Goal: Task Accomplishment & Management: Manage account settings

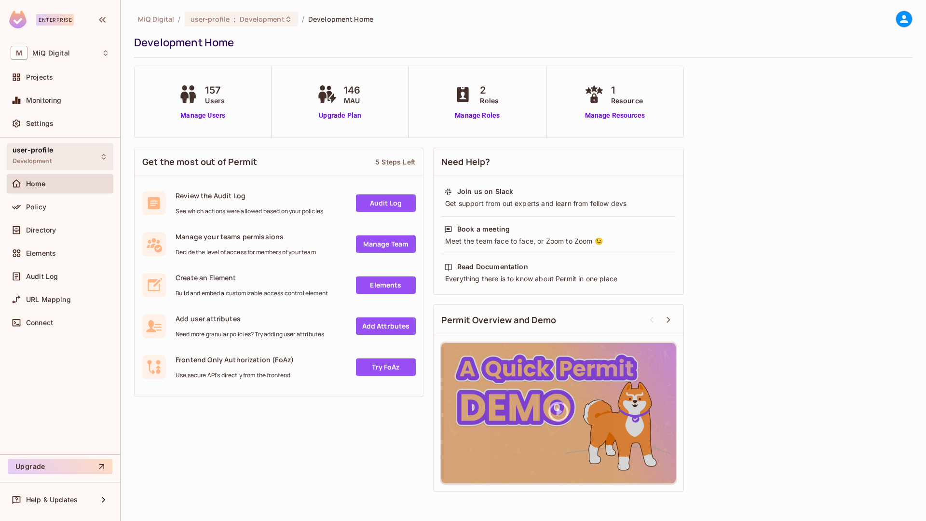
click at [55, 159] on div "user-profile Development" at bounding box center [60, 156] width 107 height 27
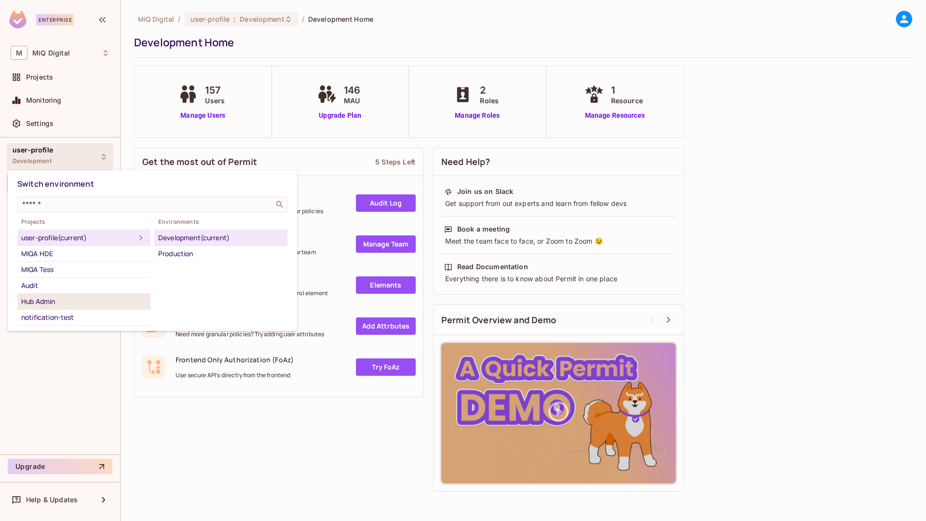
click at [54, 299] on div "Hub Admin" at bounding box center [83, 302] width 125 height 12
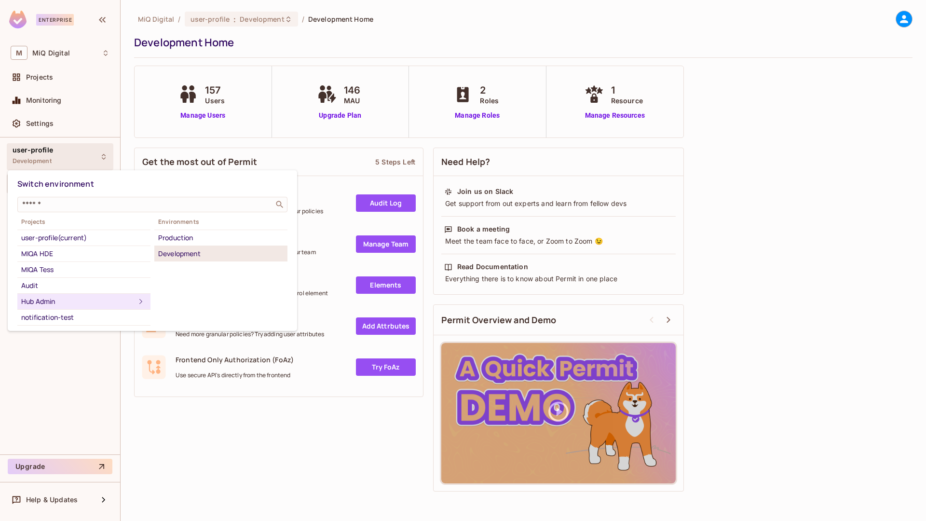
click at [170, 256] on div "Development" at bounding box center [220, 254] width 125 height 12
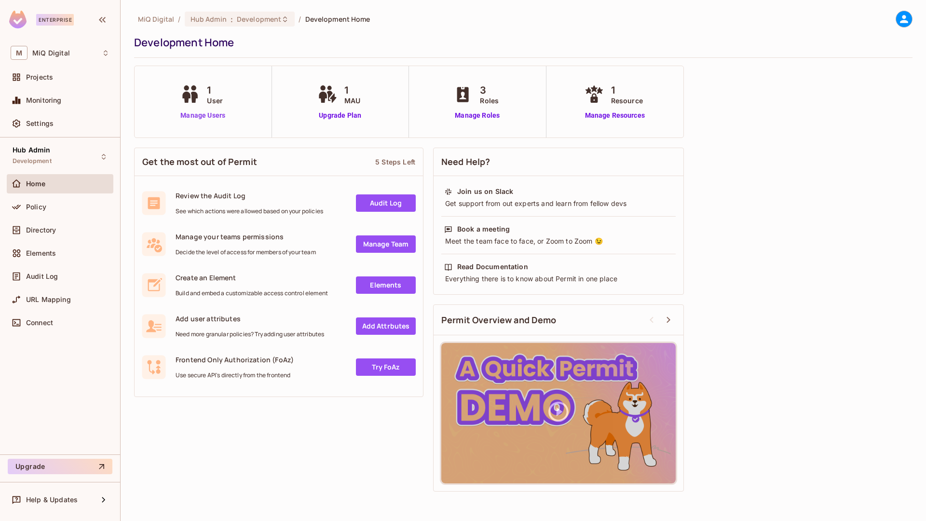
click at [188, 114] on link "Manage Users" at bounding box center [203, 115] width 50 height 10
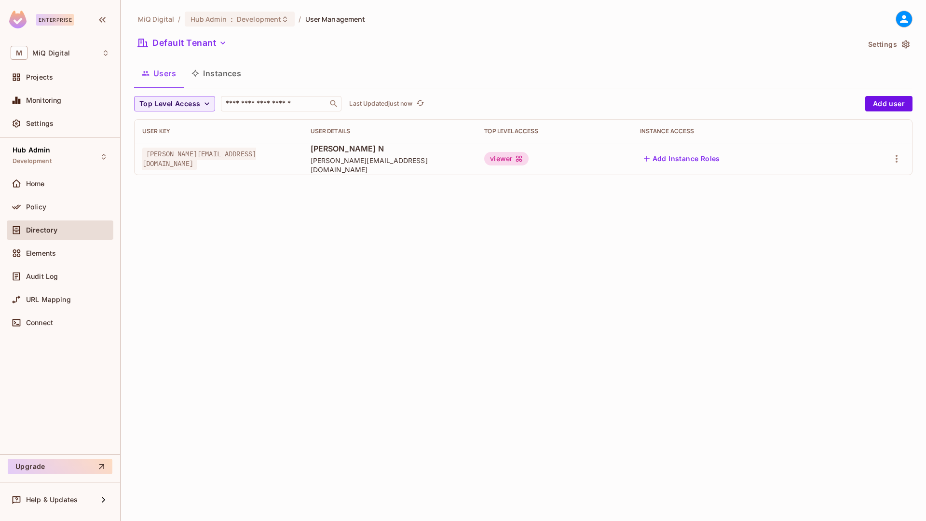
click at [308, 95] on div "MiQ Digital / Hub Admin : Development / User Management Default Tenant Settings…" at bounding box center [523, 97] width 778 height 172
click at [305, 101] on input "text" at bounding box center [274, 104] width 101 height 10
click at [298, 102] on input "text" at bounding box center [274, 104] width 101 height 10
click at [901, 160] on icon "button" at bounding box center [897, 159] width 12 height 12
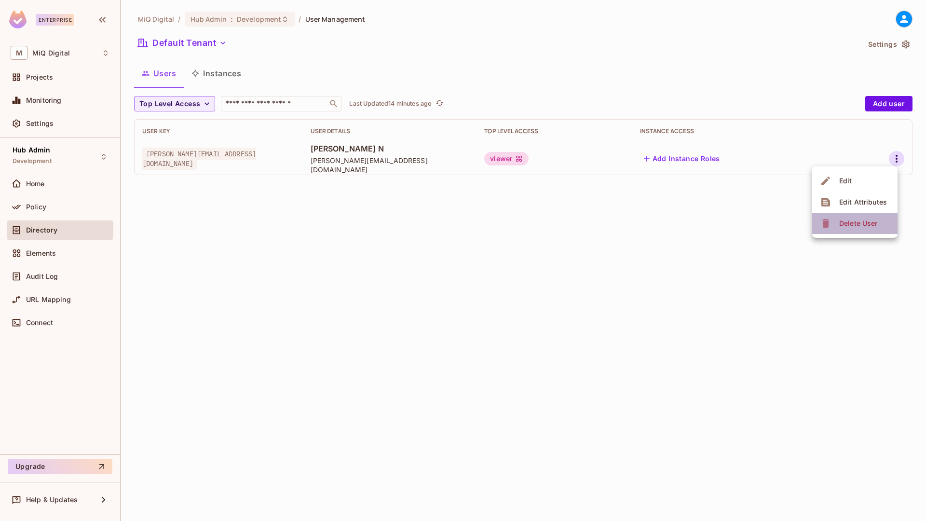
click at [853, 225] on div "Delete User" at bounding box center [858, 223] width 38 height 10
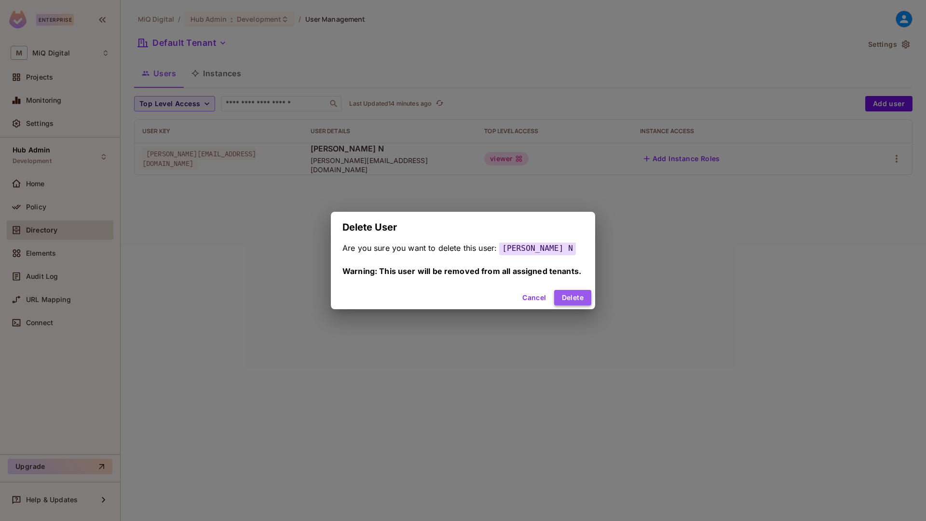
click at [584, 295] on button "Delete" at bounding box center [572, 297] width 37 height 15
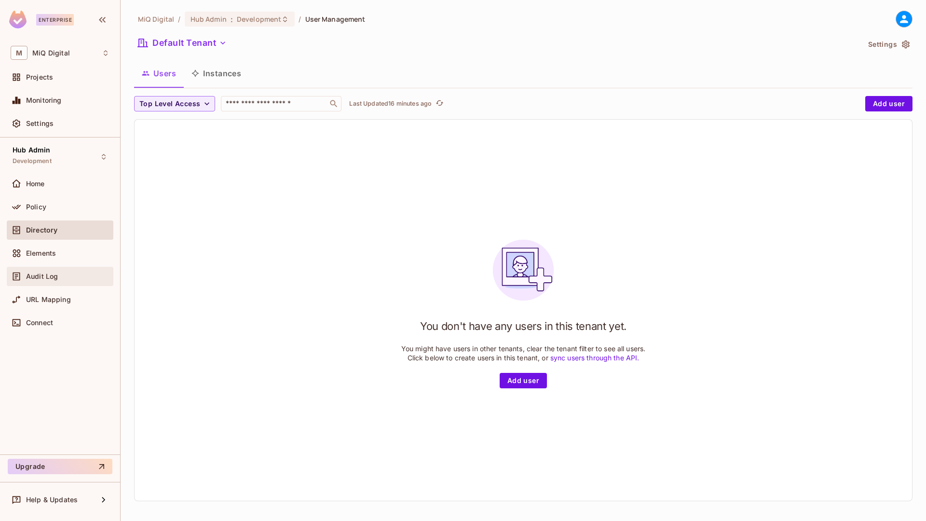
click at [0, 0] on div "Enterprise M MiQ Digital Projects Monitoring Settings Hub Admin Development Hom…" at bounding box center [60, 260] width 120 height 521
click at [49, 274] on span "Audit Log" at bounding box center [42, 277] width 32 height 8
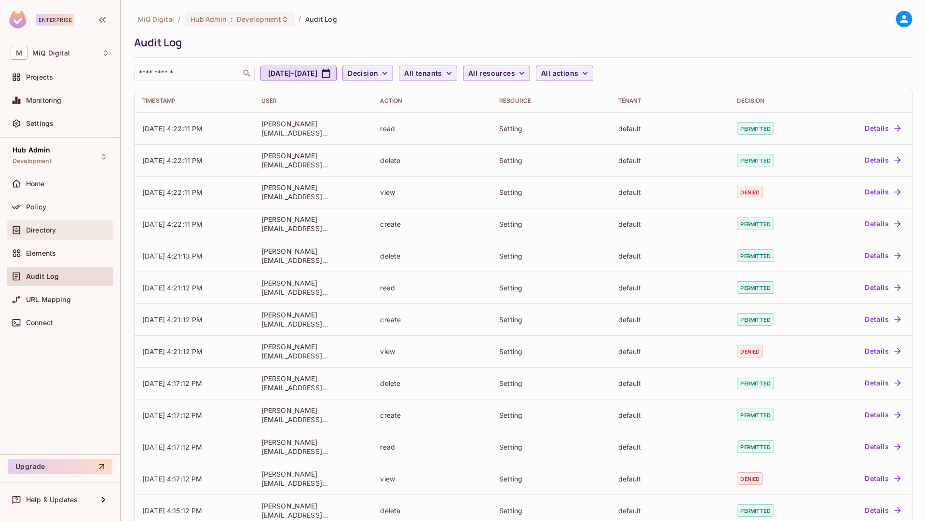
click at [35, 233] on span "Directory" at bounding box center [41, 230] width 30 height 8
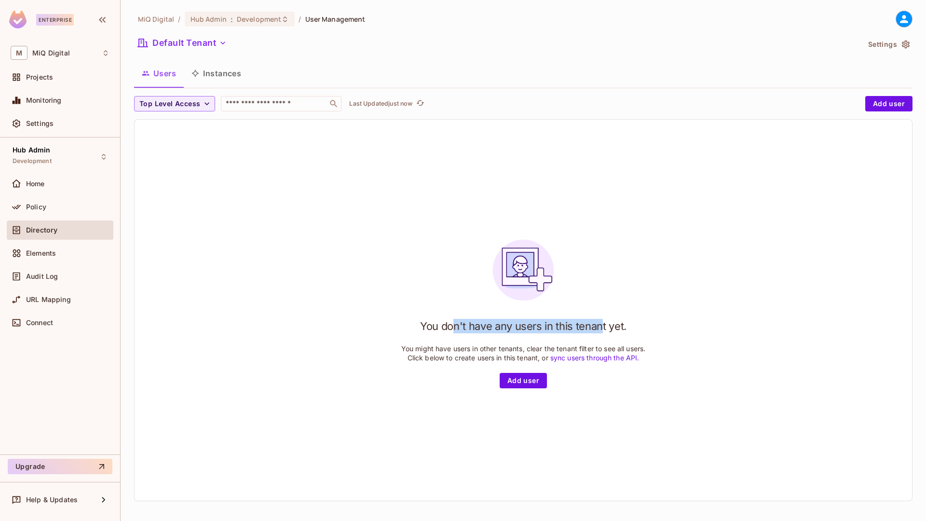
drag, startPoint x: 450, startPoint y: 325, endPoint x: 598, endPoint y: 329, distance: 147.6
click at [598, 329] on h1 "You don't have any users in this tenant yet." at bounding box center [523, 326] width 206 height 14
drag, startPoint x: 207, startPoint y: 165, endPoint x: 249, endPoint y: 82, distance: 93.0
click at [220, 149] on div "You don't have any users in this tenant yet. You might have users in other tena…" at bounding box center [523, 310] width 777 height 381
click at [224, 78] on button "Instances" at bounding box center [216, 73] width 65 height 24
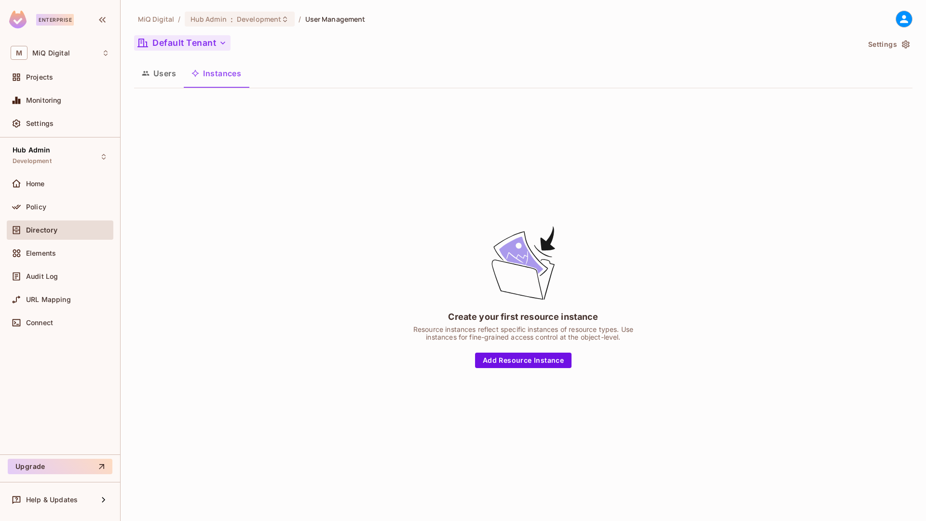
click at [187, 37] on button "Default Tenant" at bounding box center [182, 42] width 96 height 15
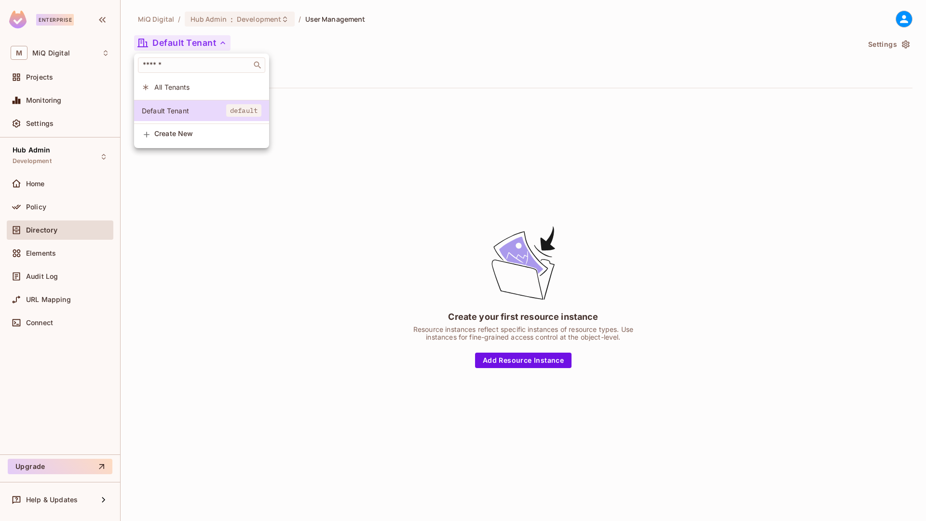
click at [179, 86] on span "All Tenants" at bounding box center [207, 86] width 107 height 9
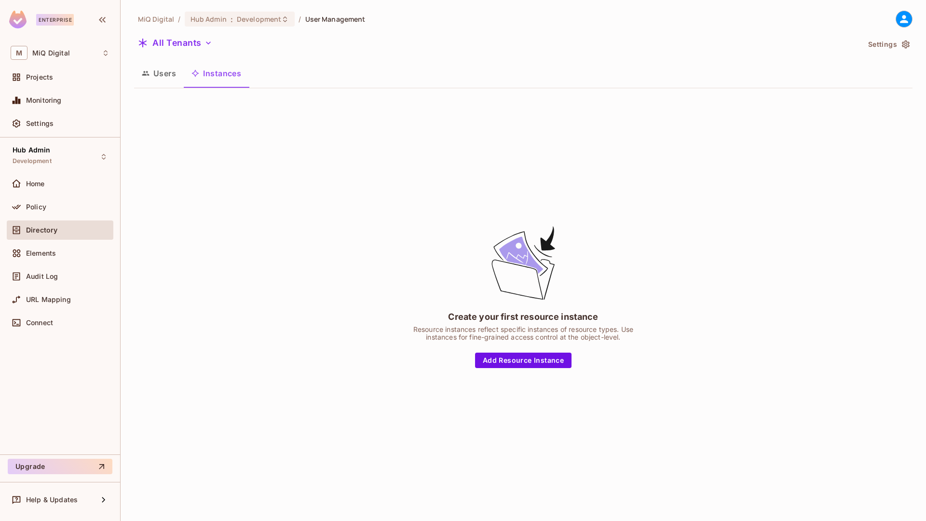
click at [168, 75] on button "Users" at bounding box center [159, 73] width 50 height 24
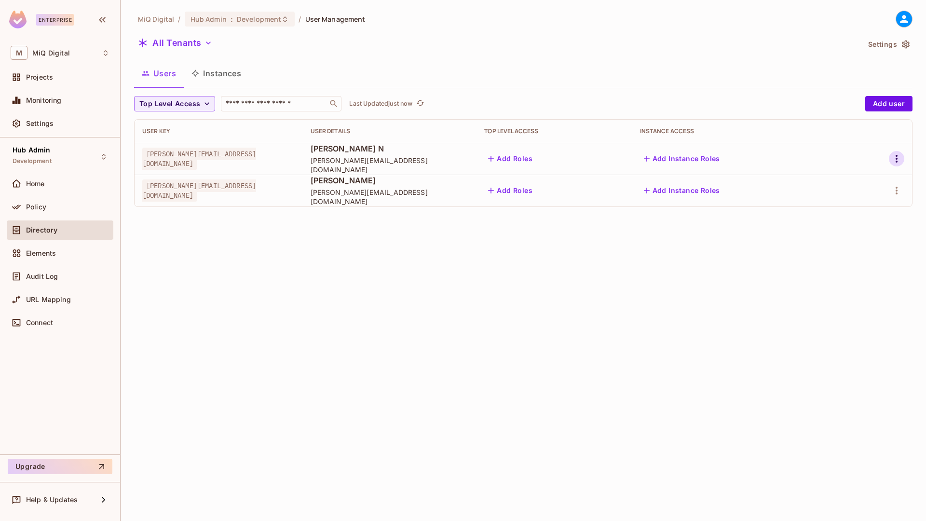
click at [890, 155] on button "button" at bounding box center [896, 158] width 15 height 15
click at [873, 250] on span "Delete User" at bounding box center [854, 244] width 44 height 15
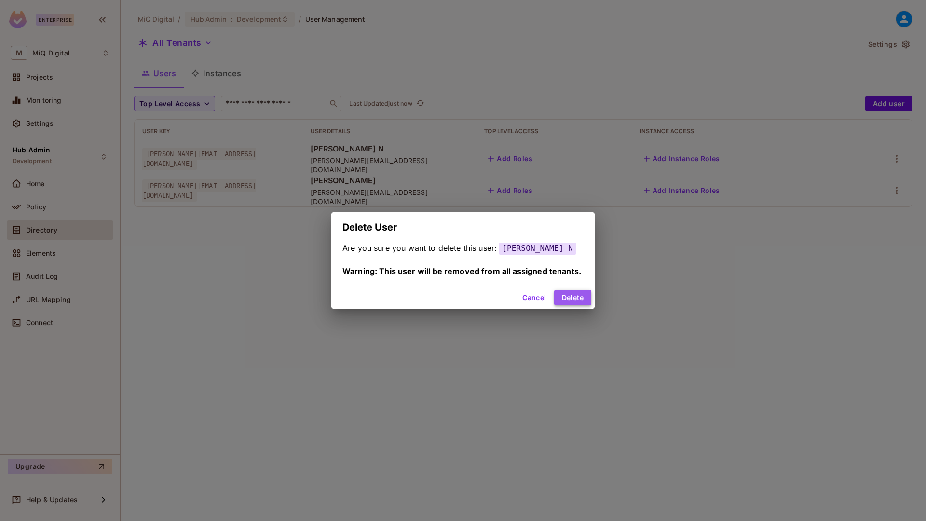
click at [583, 293] on button "Delete" at bounding box center [572, 297] width 37 height 15
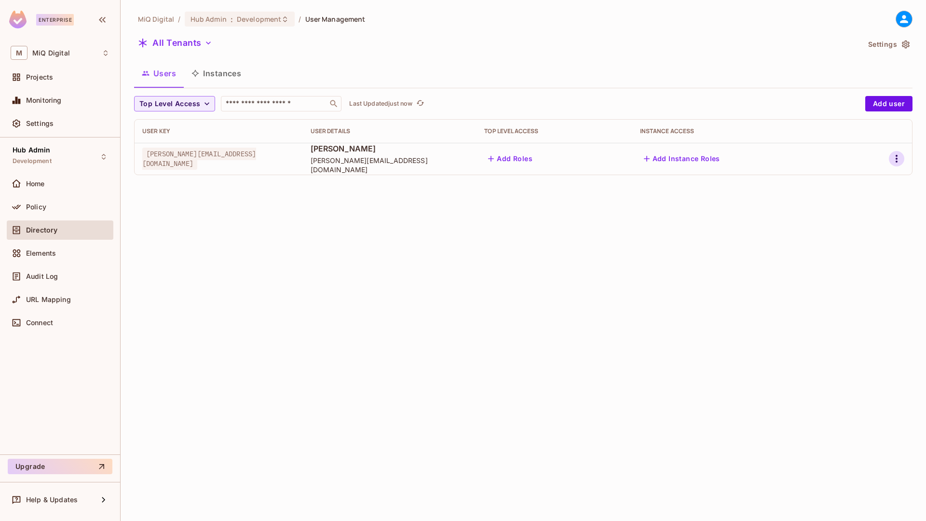
click at [894, 153] on icon "button" at bounding box center [897, 159] width 12 height 12
click at [837, 240] on div "Delete User" at bounding box center [853, 245] width 38 height 10
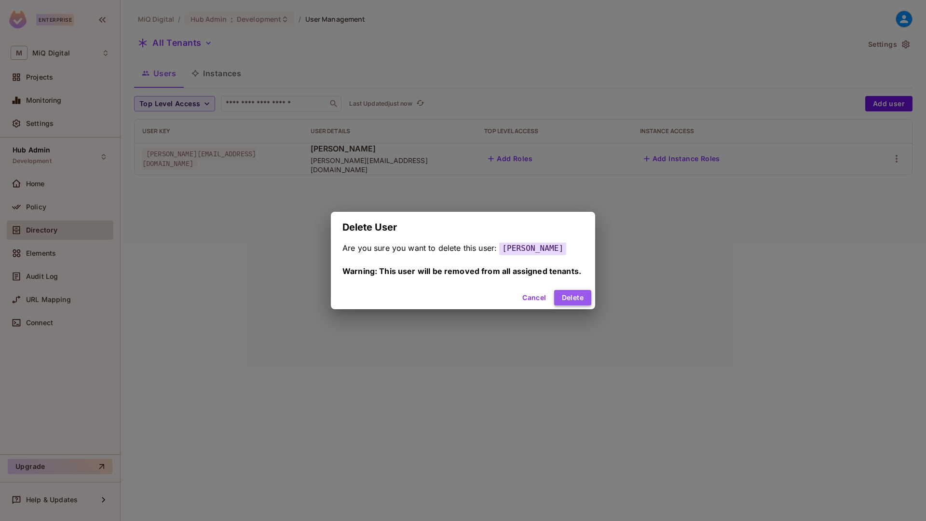
click at [576, 295] on button "Delete" at bounding box center [572, 297] width 37 height 15
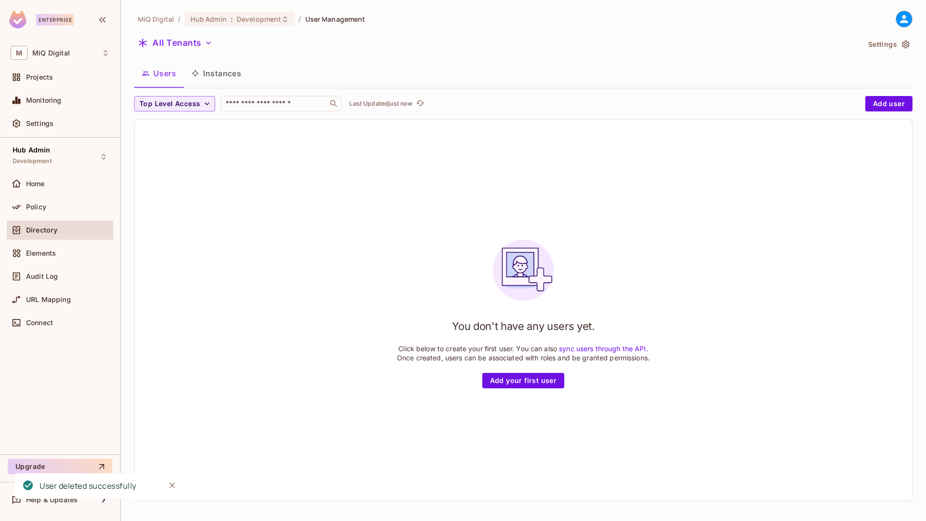
click at [900, 17] on icon at bounding box center [904, 19] width 8 height 8
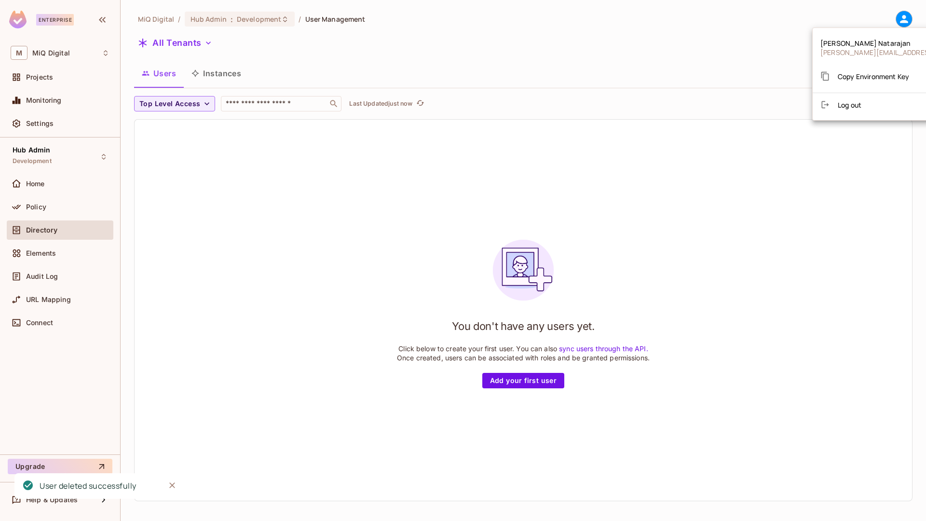
click at [898, 17] on div at bounding box center [463, 260] width 926 height 521
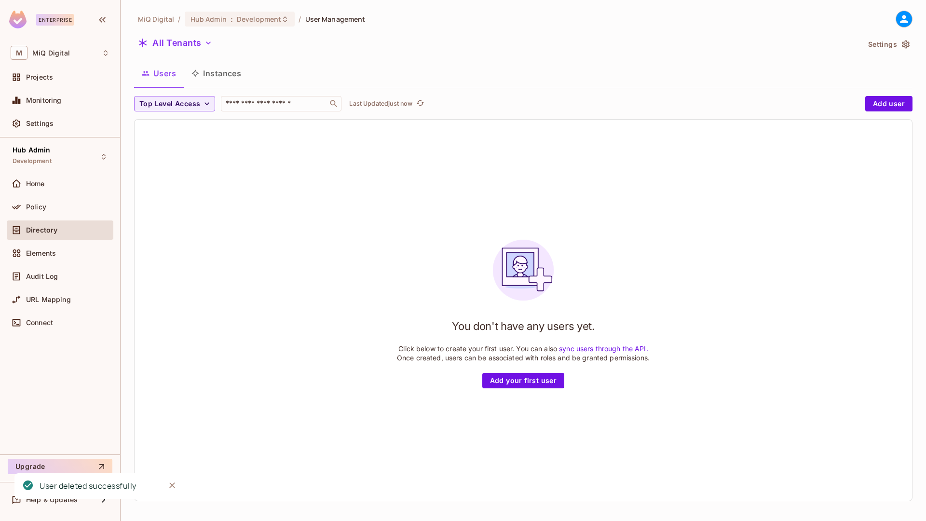
click at [508, 182] on div "You don't have any users yet. Click below to create your first user. You can al…" at bounding box center [523, 310] width 777 height 381
click at [177, 45] on button "All Tenants" at bounding box center [175, 42] width 82 height 15
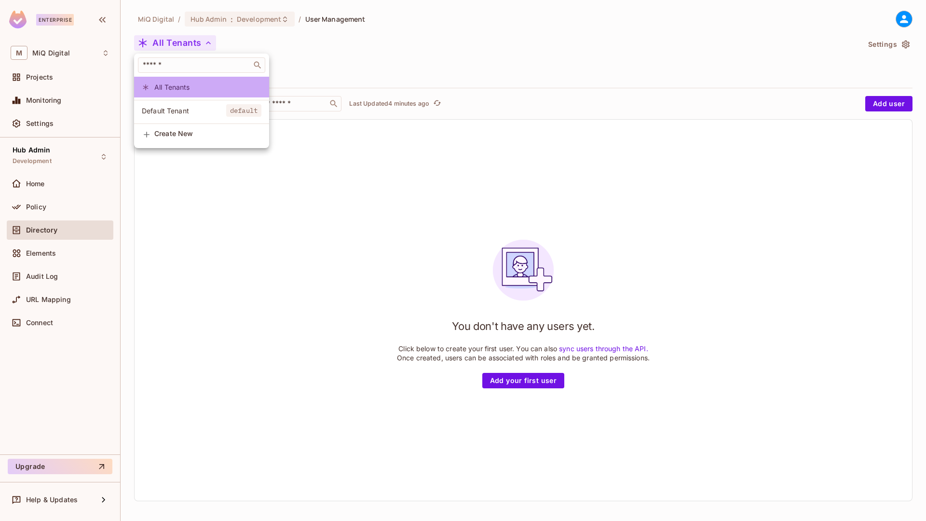
click at [179, 88] on span "All Tenants" at bounding box center [207, 86] width 107 height 9
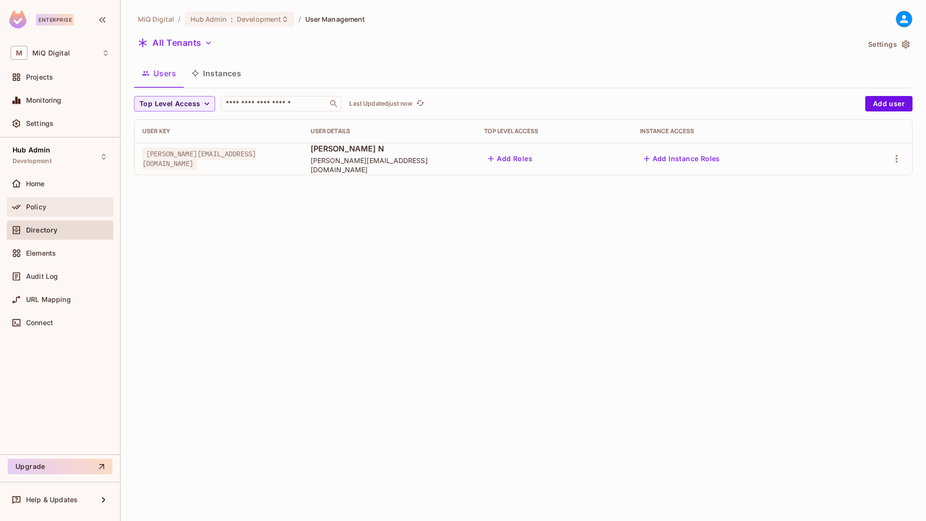
click at [65, 200] on div "Policy" at bounding box center [60, 206] width 107 height 19
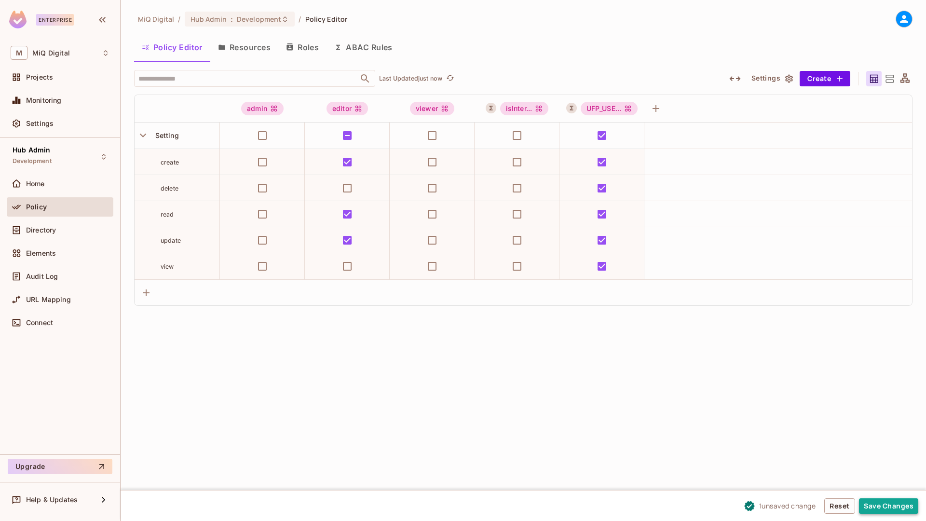
click at [895, 504] on button "Save Changes" at bounding box center [888, 505] width 59 height 15
click at [54, 150] on div "Hub Admin Development" at bounding box center [60, 156] width 107 height 27
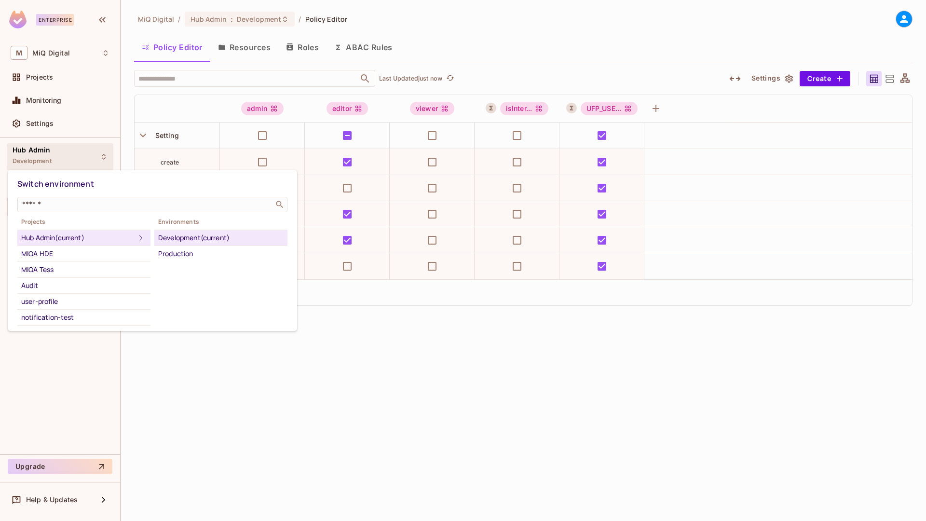
click at [188, 415] on div at bounding box center [463, 260] width 926 height 521
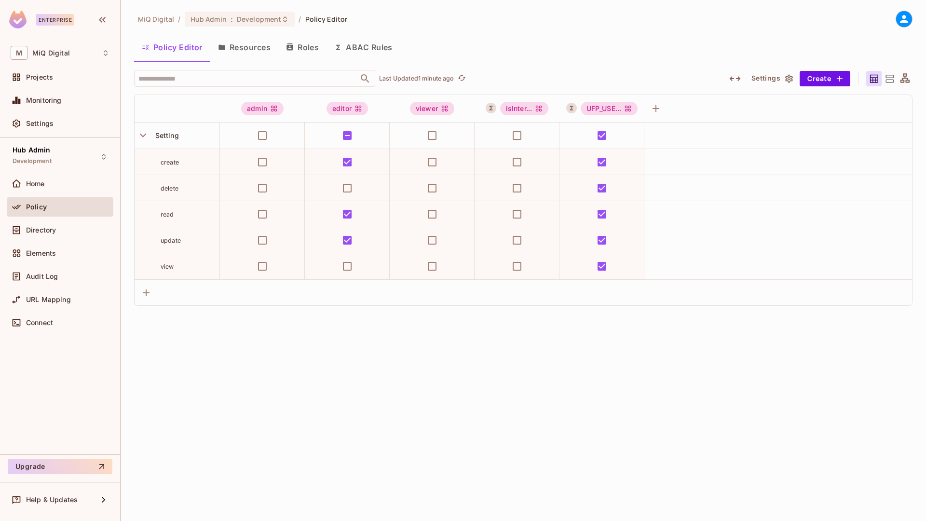
click at [259, 42] on button "Resources" at bounding box center [244, 47] width 68 height 24
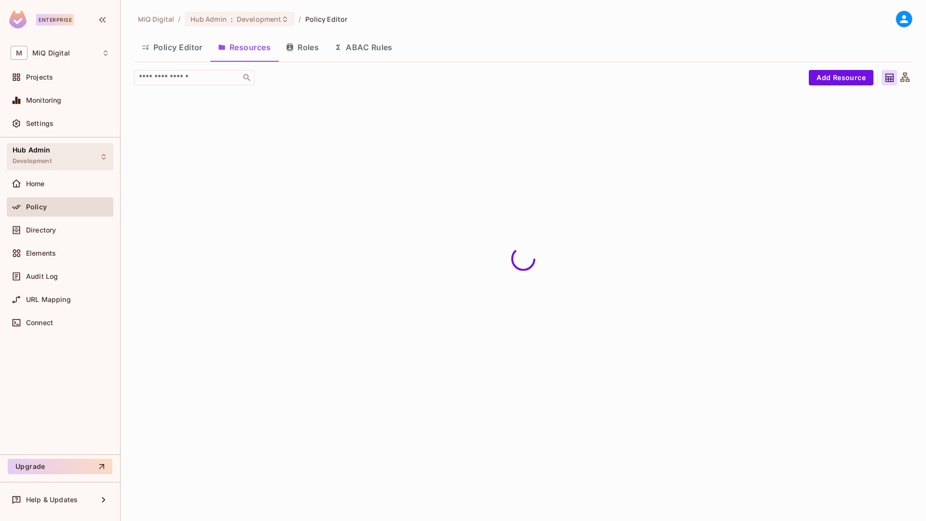
click at [43, 167] on div "Hub Admin Development" at bounding box center [60, 156] width 107 height 27
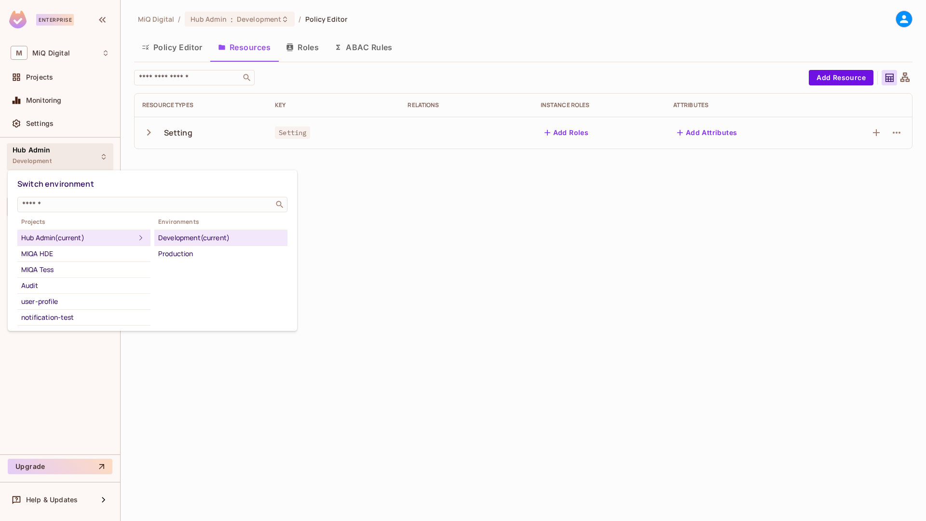
click at [180, 235] on div "Development (current)" at bounding box center [220, 238] width 125 height 12
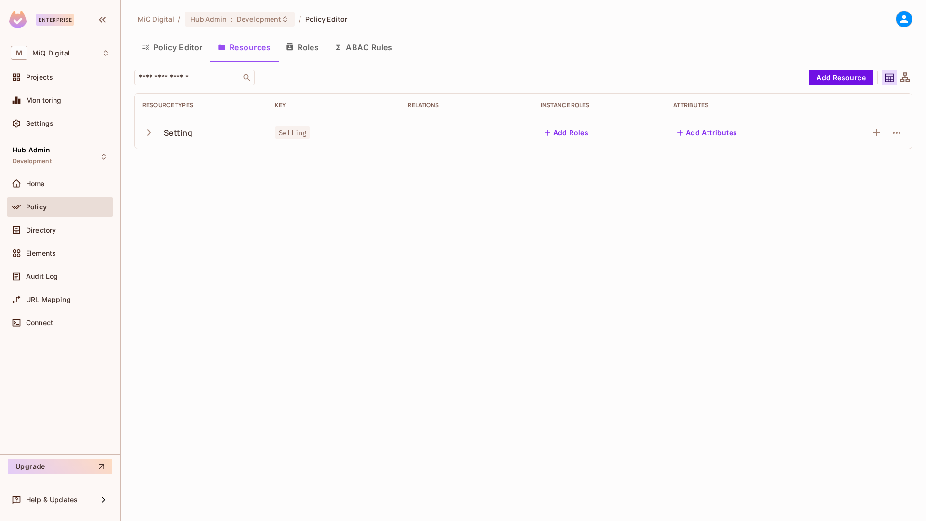
click at [36, 236] on div "Directory" at bounding box center [60, 229] width 107 height 19
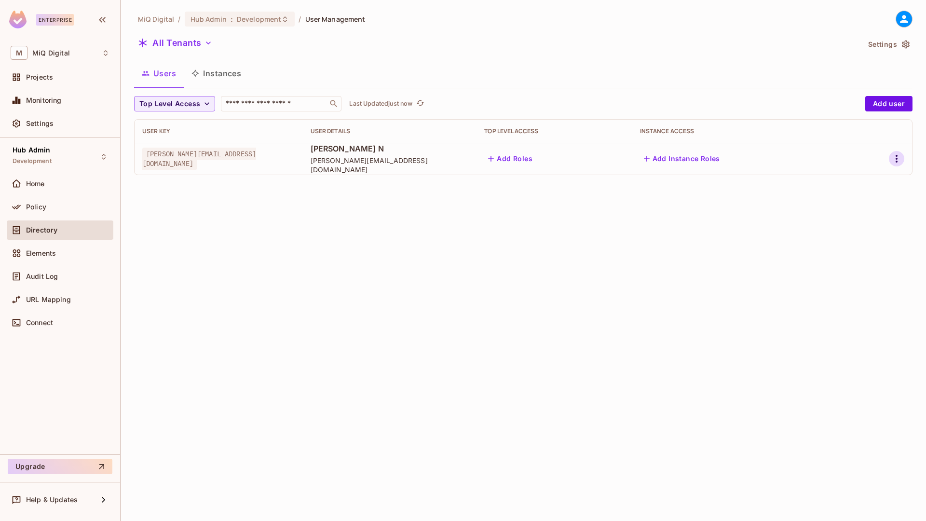
click at [891, 159] on icon "button" at bounding box center [897, 159] width 12 height 12
click at [853, 254] on li "Delete User" at bounding box center [852, 244] width 90 height 21
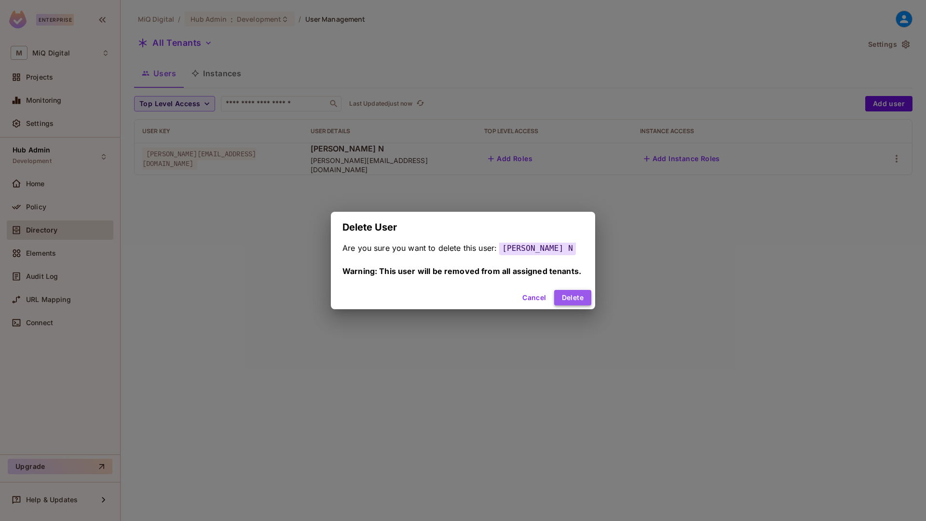
click at [571, 299] on button "Delete" at bounding box center [572, 297] width 37 height 15
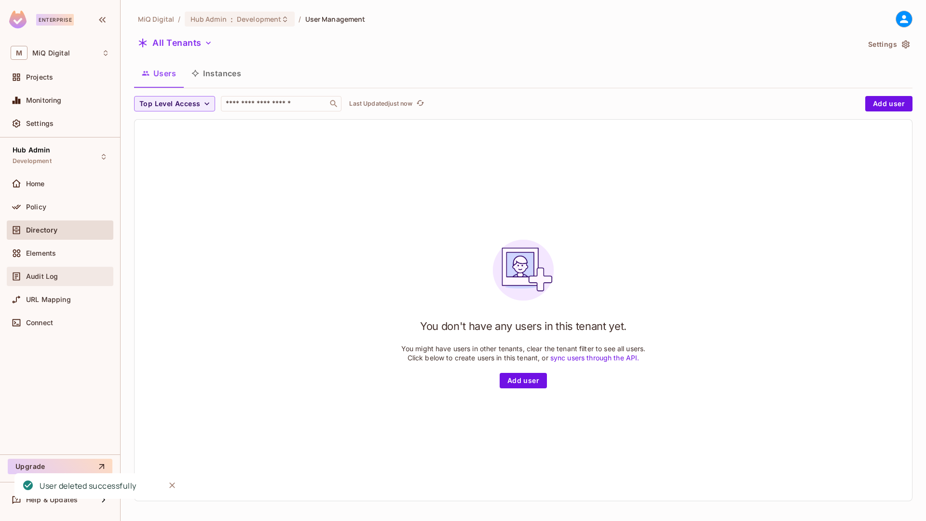
click at [88, 269] on div "Audit Log" at bounding box center [60, 276] width 107 height 19
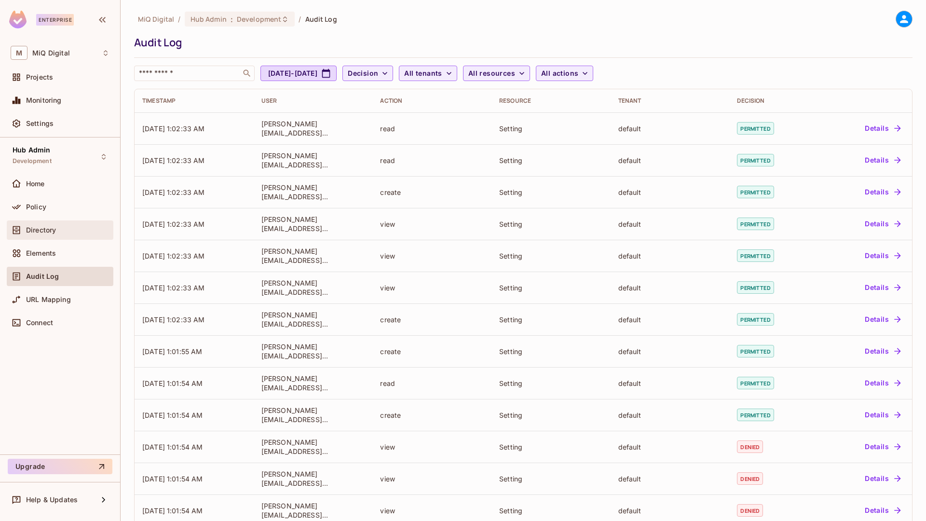
click at [71, 234] on div "Directory" at bounding box center [60, 230] width 99 height 12
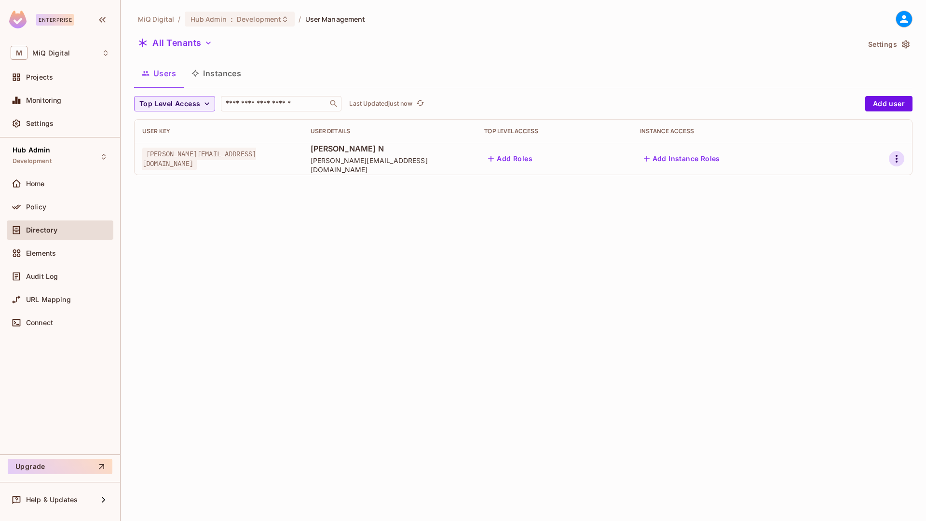
click at [902, 162] on button "button" at bounding box center [896, 158] width 15 height 15
click at [855, 236] on li "Delete User" at bounding box center [852, 244] width 90 height 21
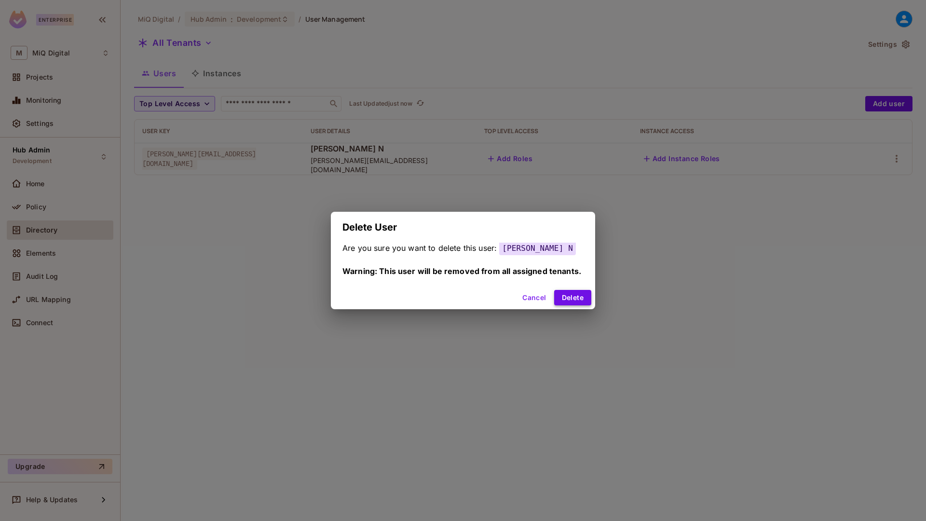
click at [578, 299] on button "Delete" at bounding box center [572, 297] width 37 height 15
